Goal: Transaction & Acquisition: Purchase product/service

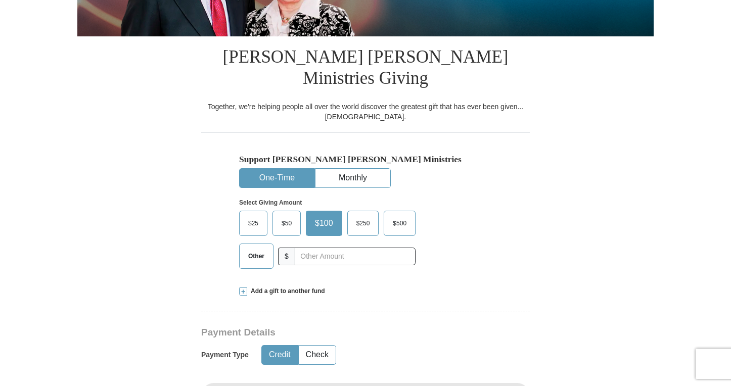
scroll to position [224, 0]
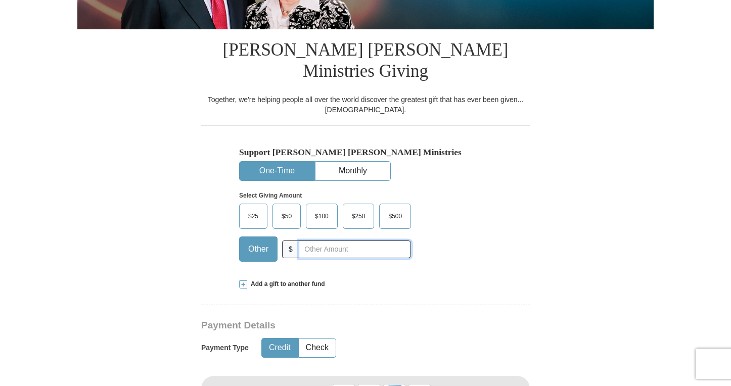
click at [310, 241] on input "text" at bounding box center [355, 250] width 112 height 18
type input "5.00"
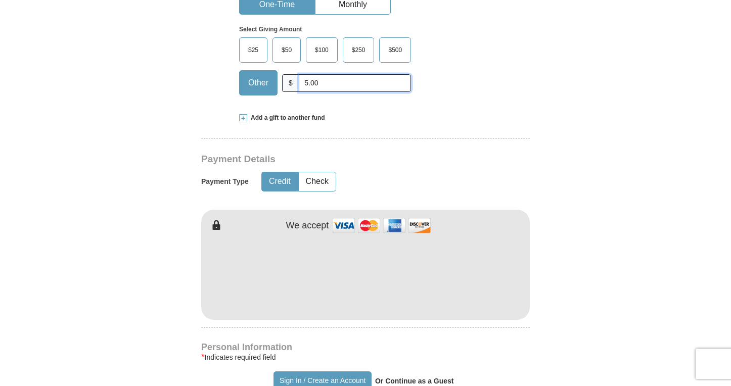
scroll to position [393, 0]
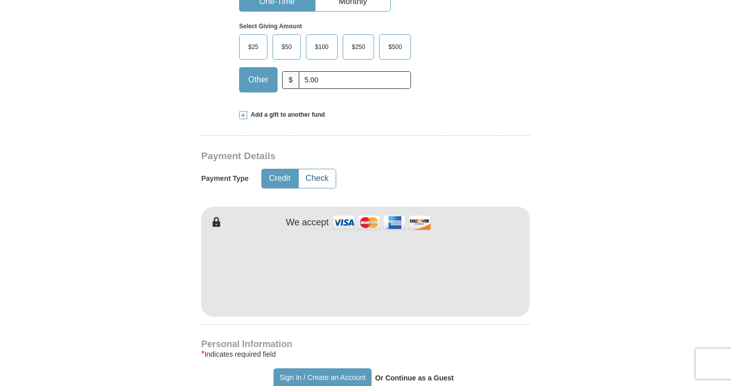
click at [323, 169] on button "Check" at bounding box center [317, 178] width 37 height 19
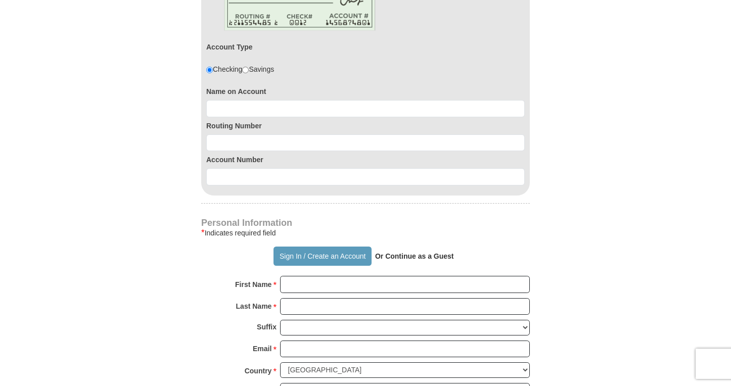
scroll to position [635, 0]
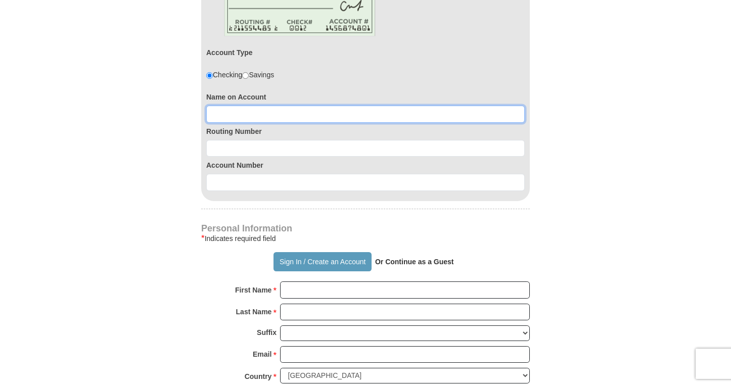
click at [224, 106] on input at bounding box center [365, 114] width 318 height 17
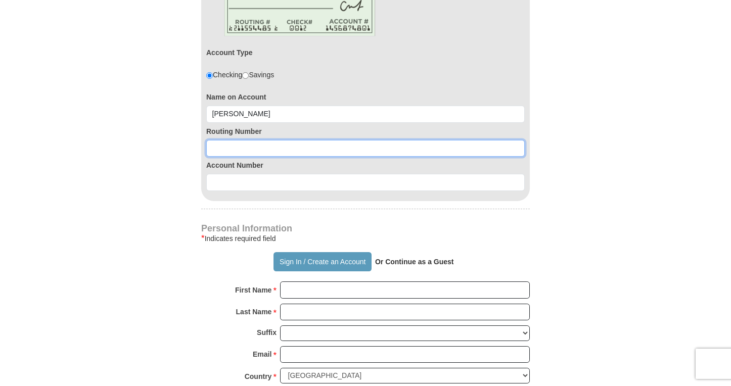
click at [227, 140] on input at bounding box center [365, 148] width 318 height 17
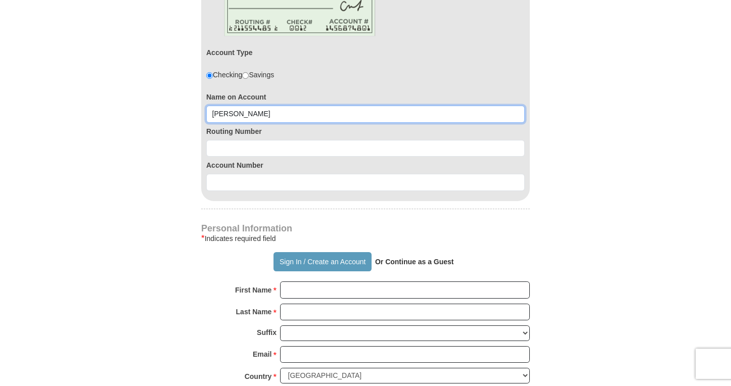
click at [240, 106] on input "[PERSON_NAME]" at bounding box center [365, 114] width 318 height 17
type input "[PERSON_NAME]"
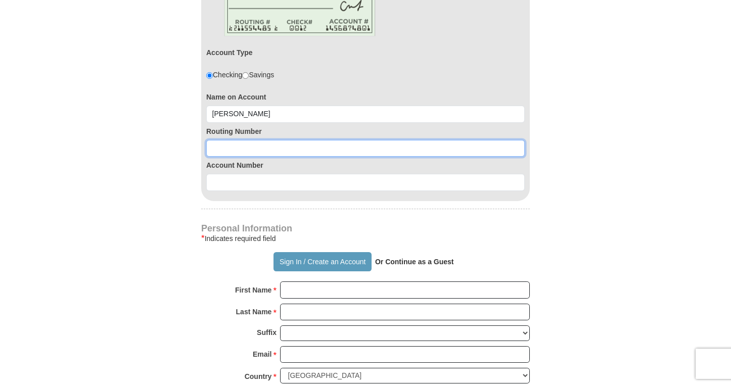
click at [215, 140] on input at bounding box center [365, 148] width 318 height 17
type input "071923909"
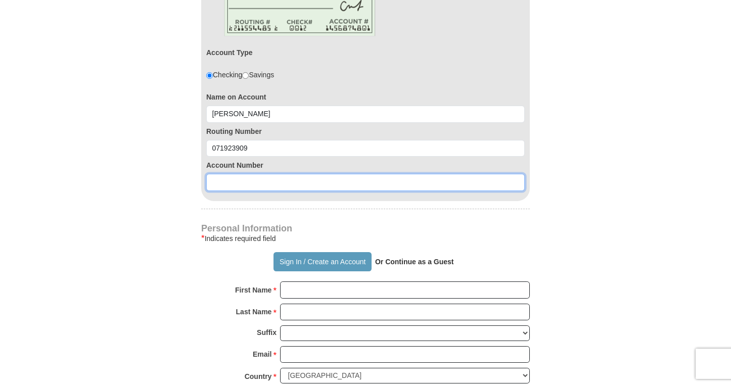
click at [215, 174] on input at bounding box center [365, 182] width 318 height 17
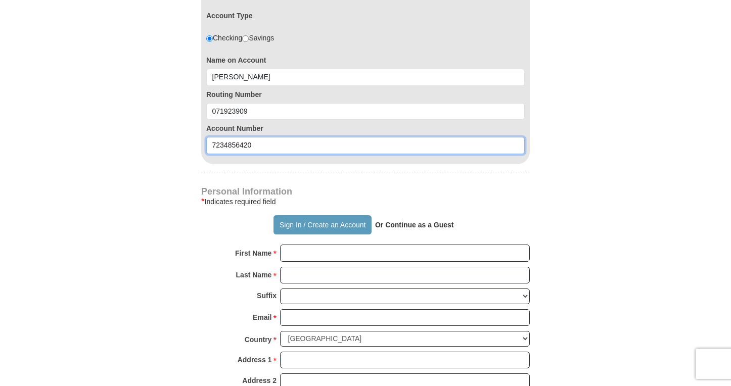
scroll to position [675, 0]
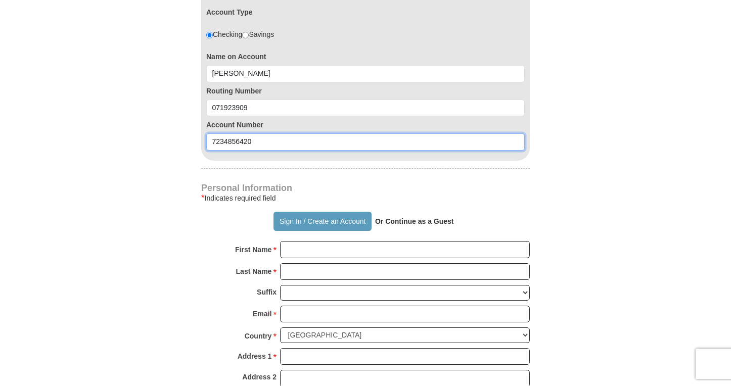
type input "7234856420"
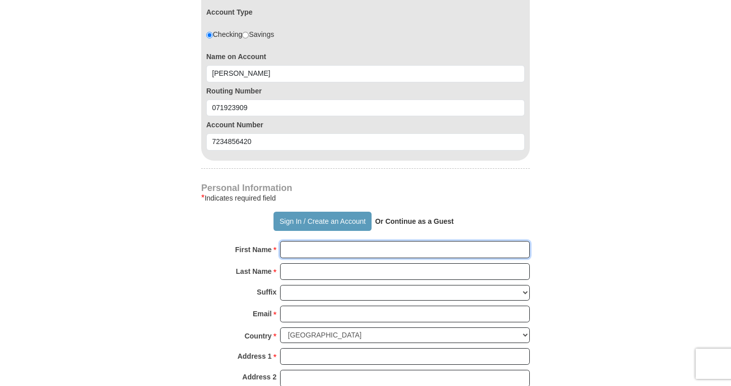
click at [290, 241] on input "First Name *" at bounding box center [405, 249] width 250 height 17
type input "[PERSON_NAME]"
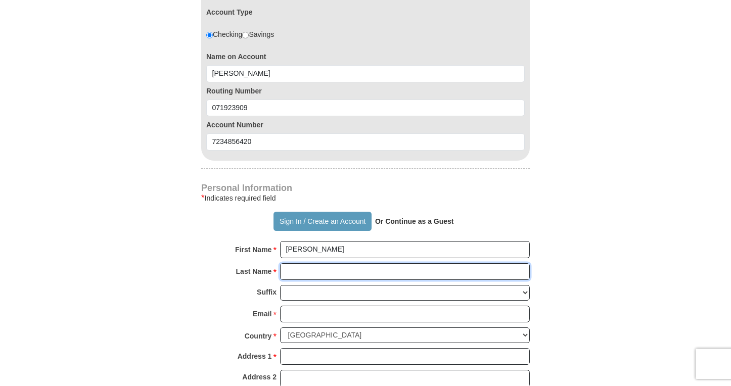
type input "LaFlora"
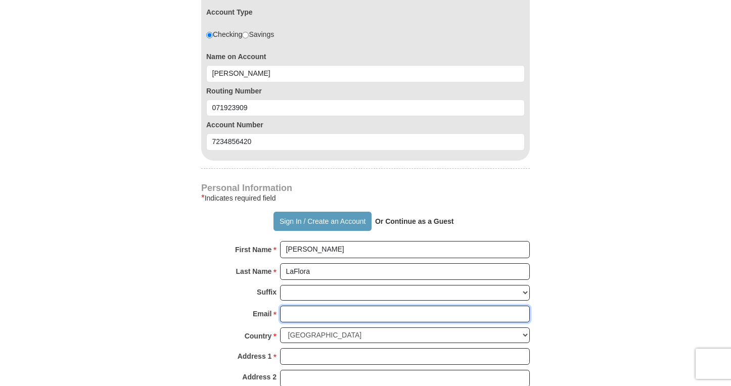
type input "[EMAIL_ADDRESS][DOMAIN_NAME]"
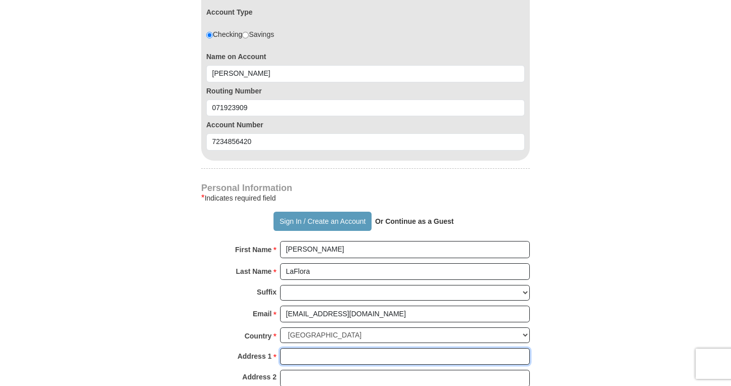
type input "20235 Wilderness Trail"
type input "Olympia Fields"
select select "IL"
type input "60637"
type input "7739602399"
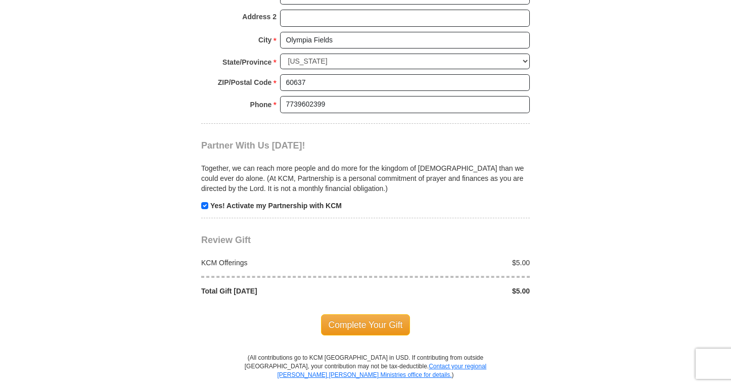
scroll to position [1037, 0]
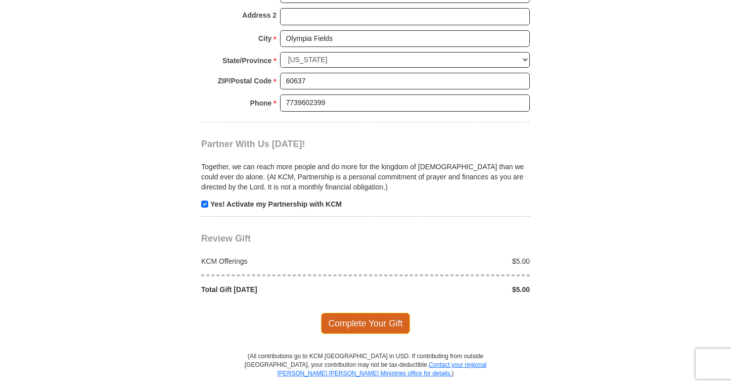
click at [362, 313] on span "Complete Your Gift" at bounding box center [365, 323] width 89 height 21
